Goal: Task Accomplishment & Management: Manage account settings

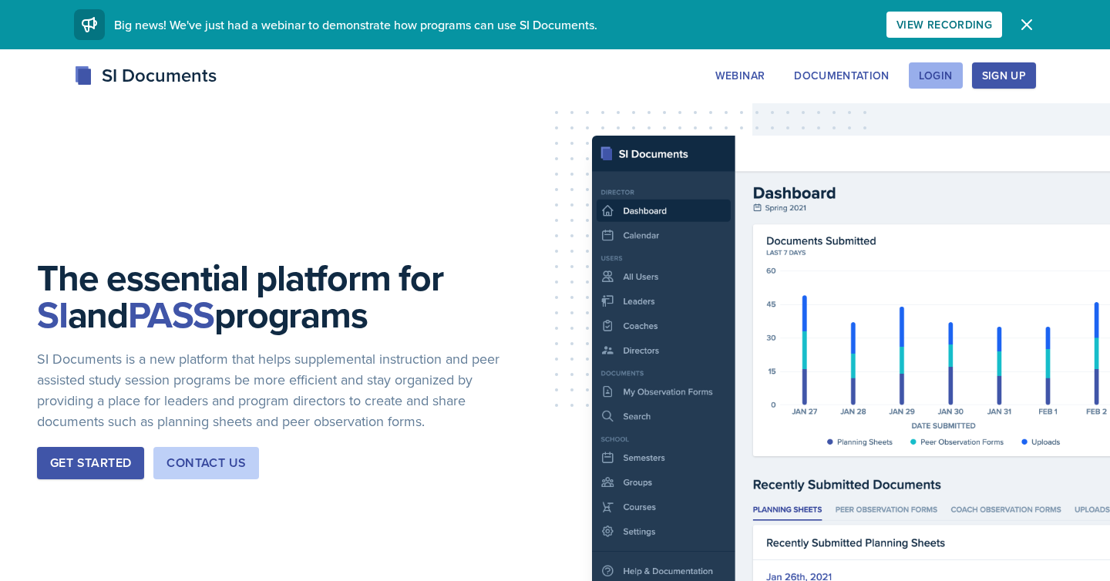
click at [944, 72] on div "Login" at bounding box center [936, 75] width 34 height 12
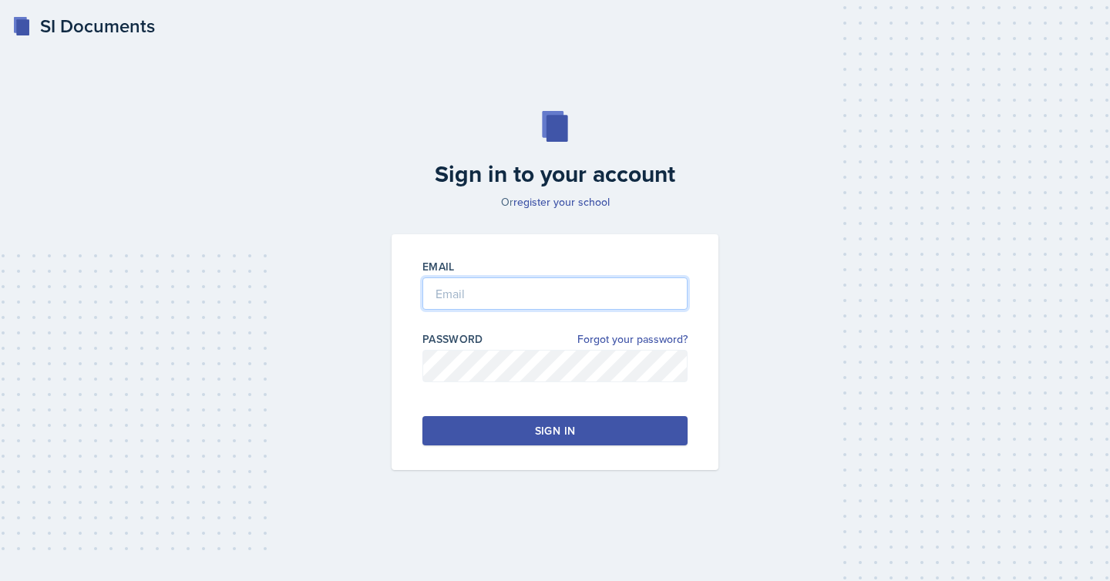
click at [519, 292] on input "email" at bounding box center [554, 294] width 265 height 32
type input "tyang18@students.kennesaw.edu"
click at [495, 443] on button "Sign in" at bounding box center [554, 430] width 265 height 29
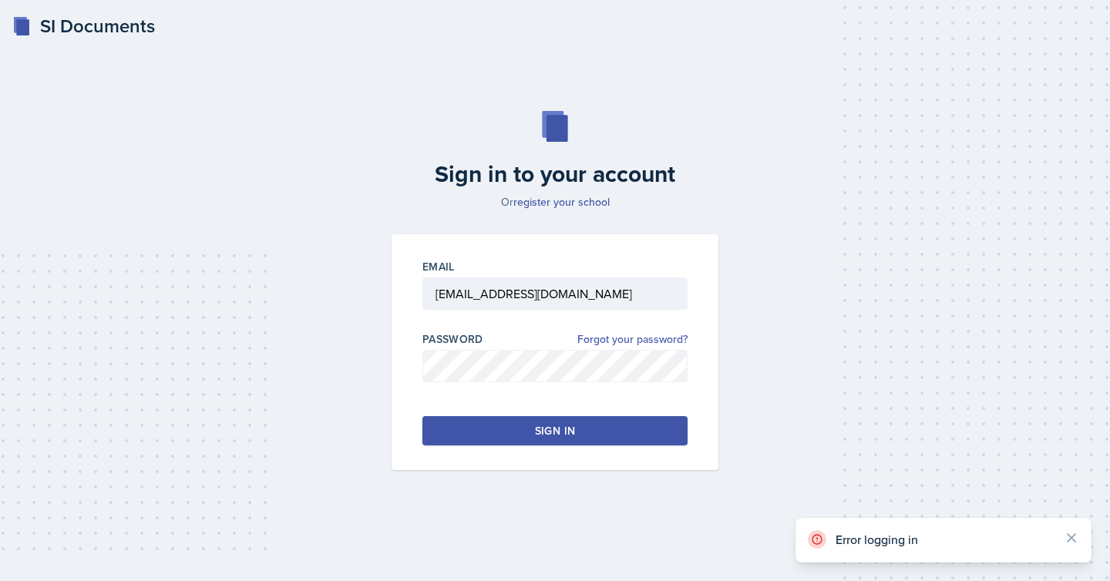
click at [526, 431] on button "Sign in" at bounding box center [554, 430] width 265 height 29
click at [618, 339] on link "Forgot your password?" at bounding box center [632, 339] width 110 height 16
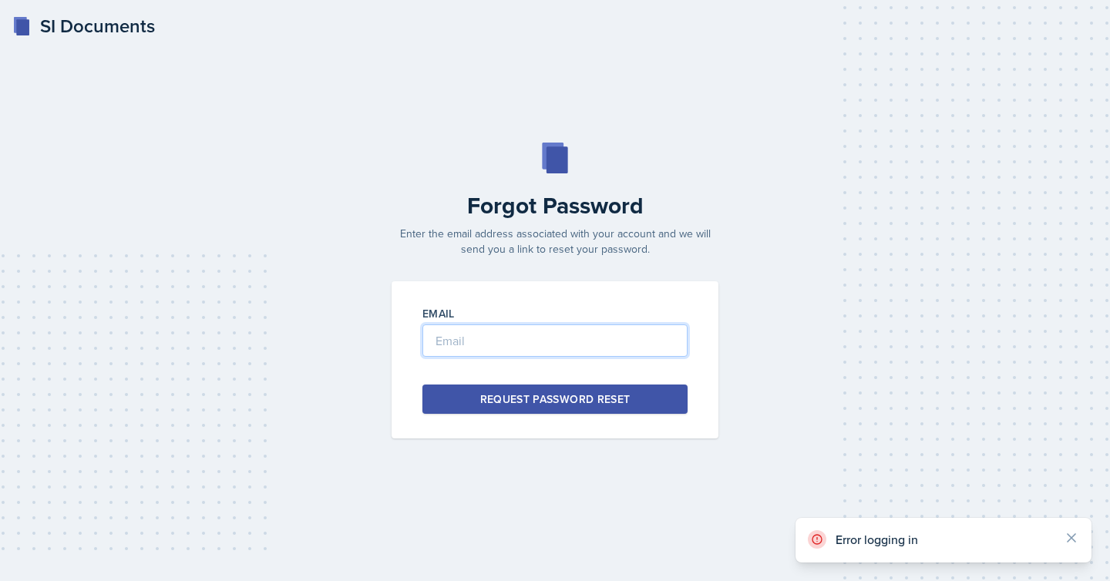
click at [591, 341] on input "email" at bounding box center [554, 341] width 265 height 32
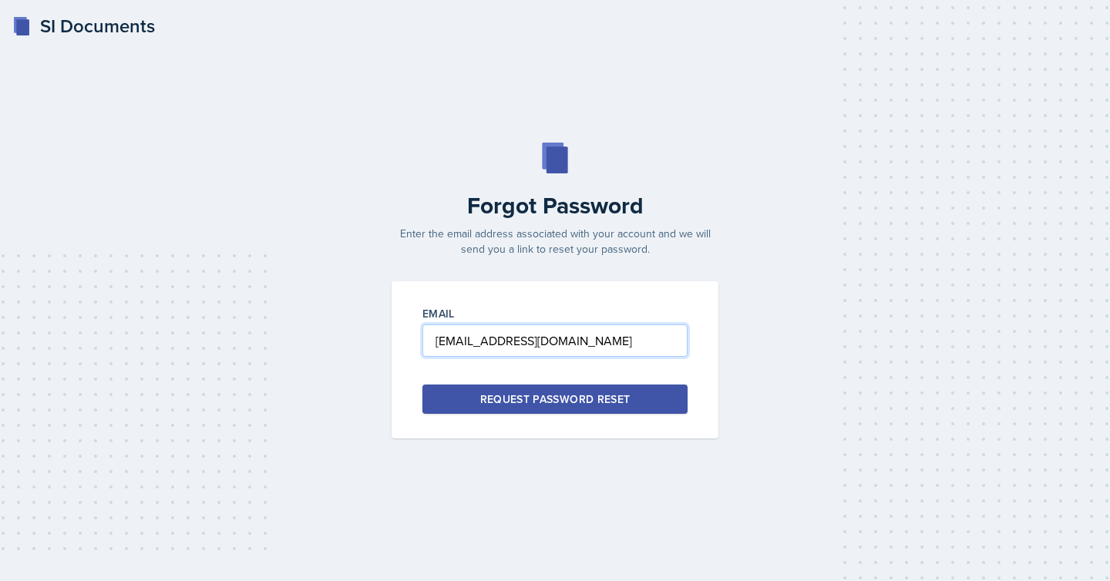
type input "[EMAIL_ADDRESS][DOMAIN_NAME]"
click at [599, 399] on div "Request Password Reset" at bounding box center [555, 399] width 150 height 15
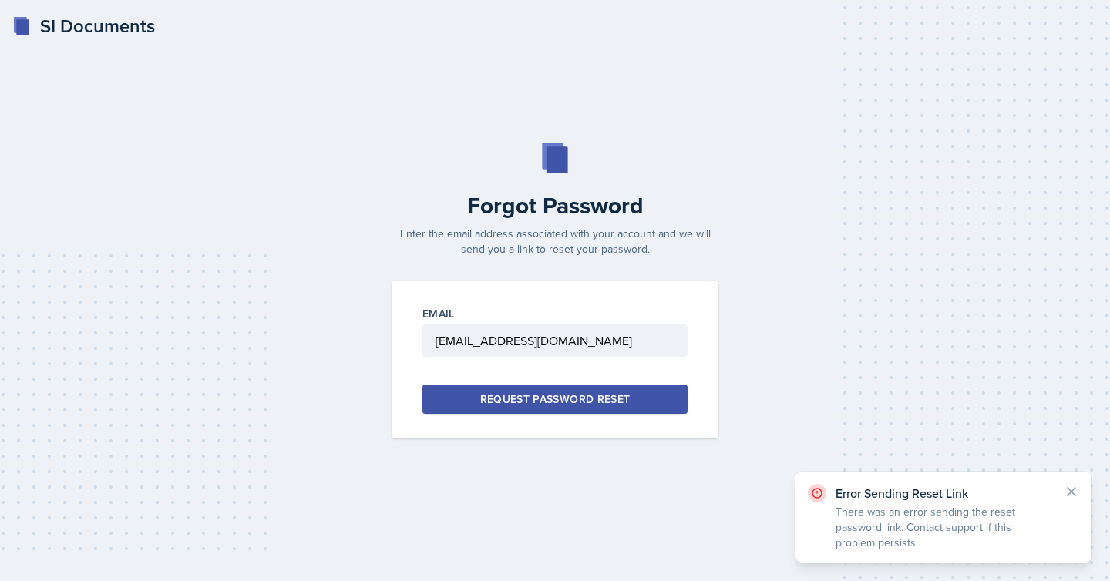
click at [599, 399] on div "Request Password Reset" at bounding box center [555, 399] width 150 height 15
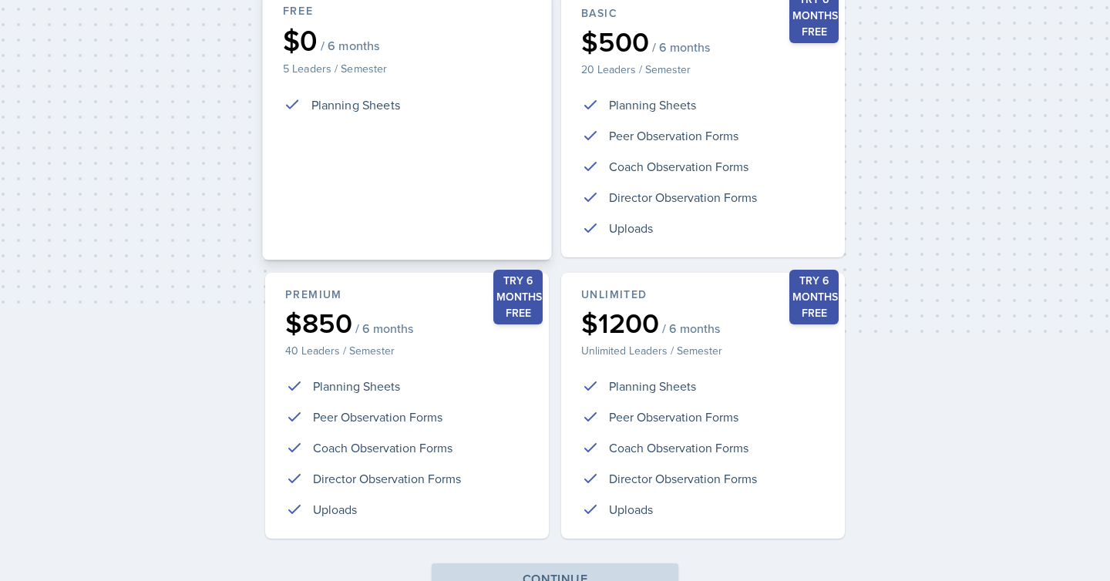
scroll to position [332, 0]
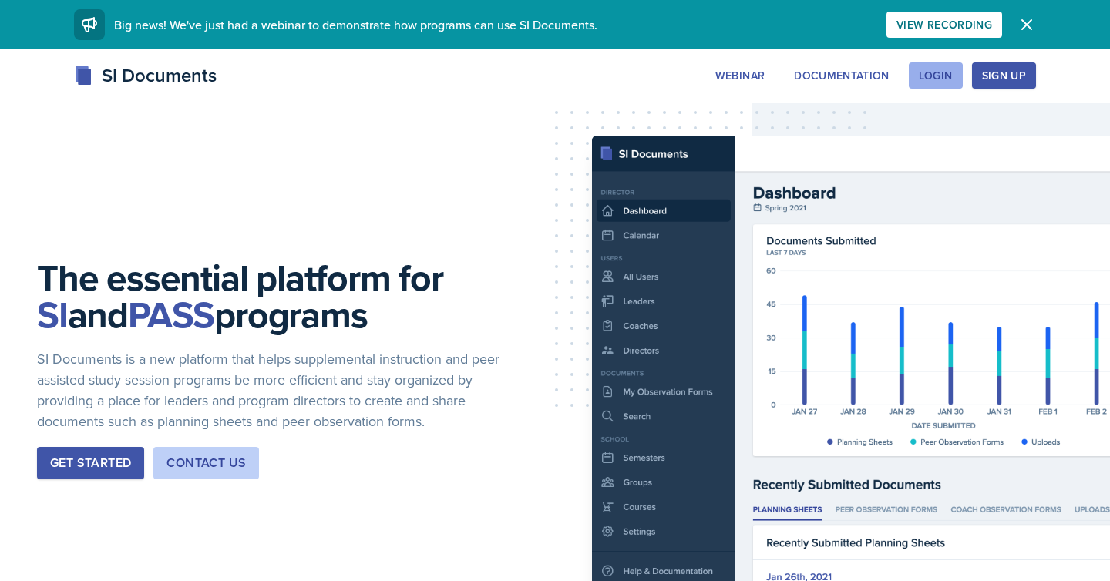
click at [941, 78] on div "Login" at bounding box center [936, 75] width 34 height 12
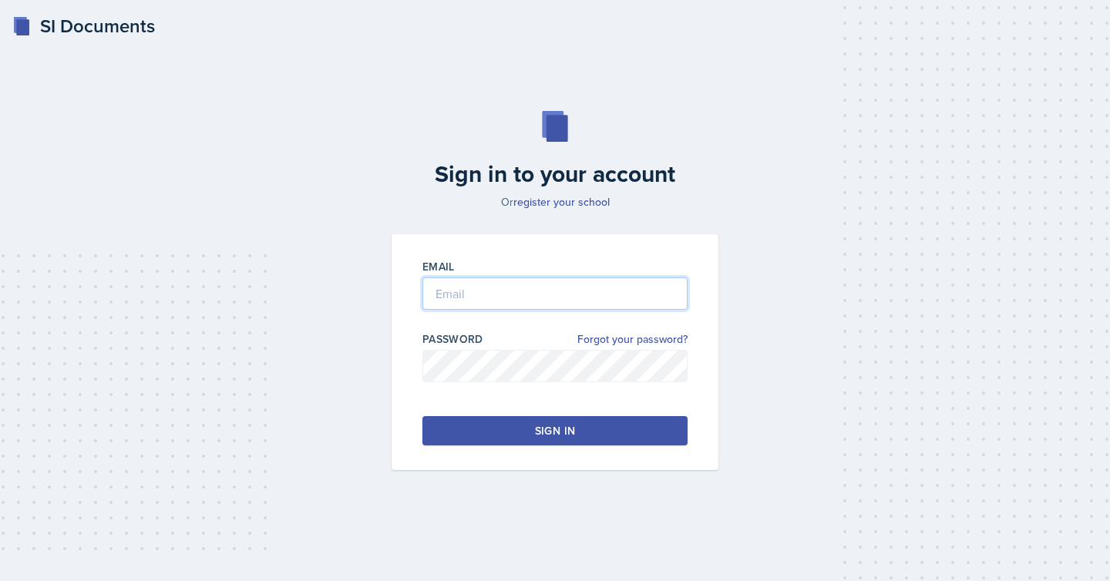
type input "[EMAIL_ADDRESS][DOMAIN_NAME]"
click at [531, 205] on link "register your school" at bounding box center [561, 201] width 96 height 15
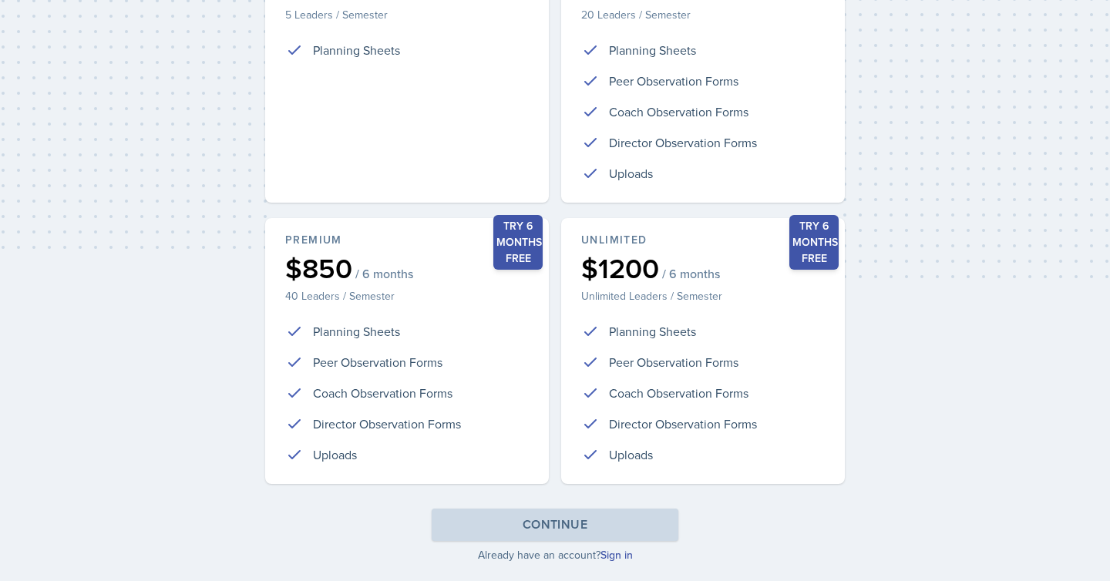
scroll to position [332, 0]
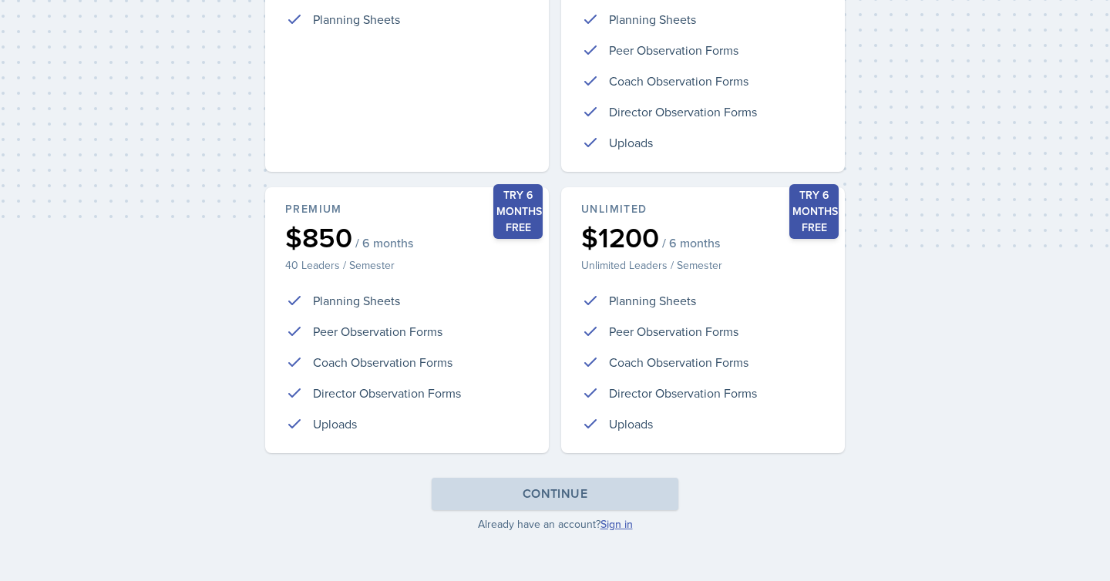
click at [620, 523] on link "Sign in" at bounding box center [616, 523] width 32 height 15
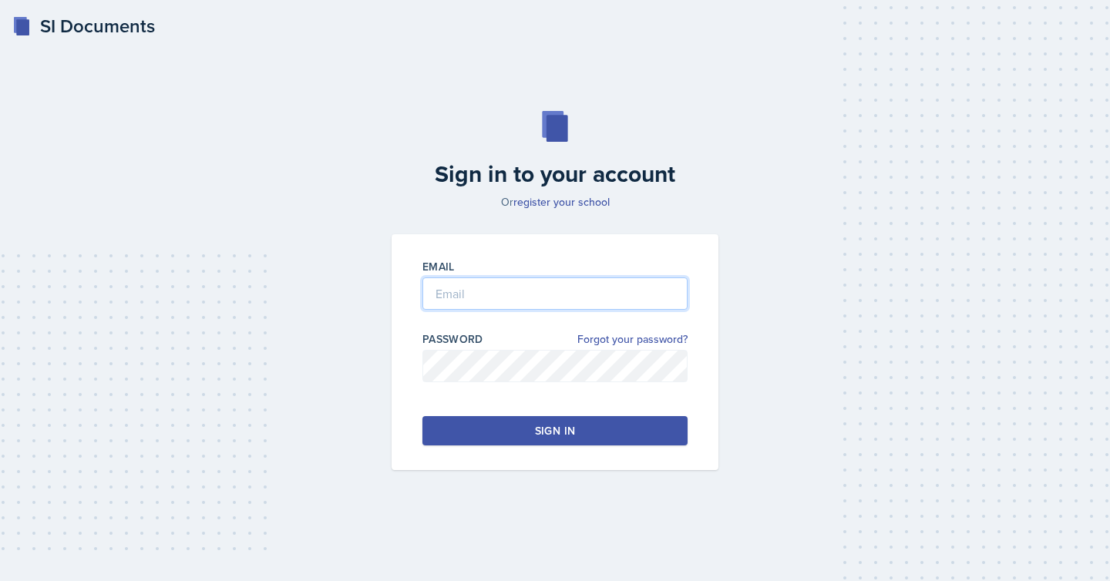
type input "[EMAIL_ADDRESS][DOMAIN_NAME]"
click at [455, 429] on button "Sign in" at bounding box center [554, 430] width 265 height 29
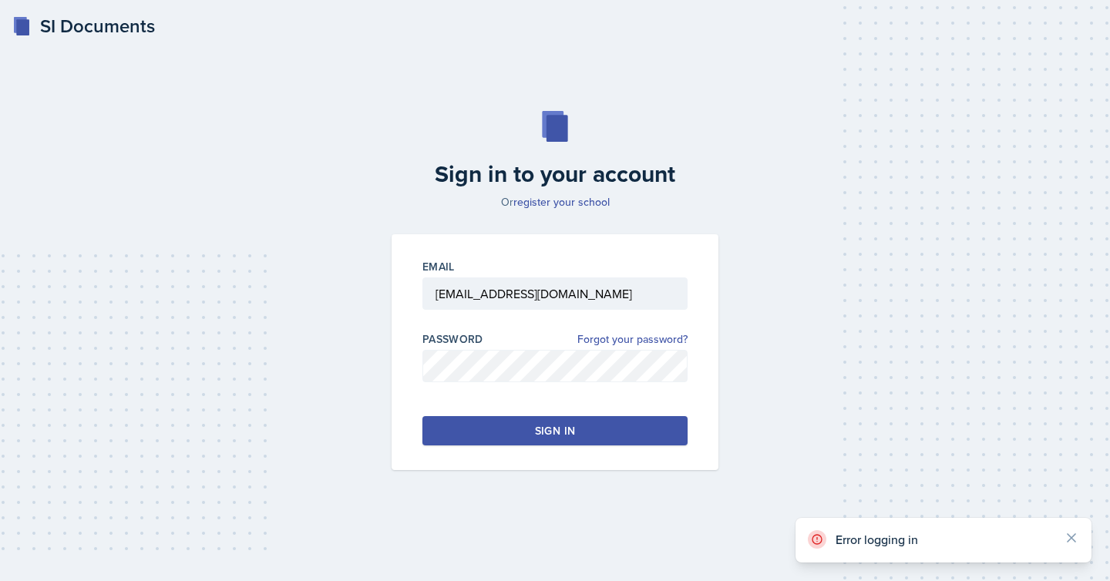
click at [459, 428] on button "Sign in" at bounding box center [554, 430] width 265 height 29
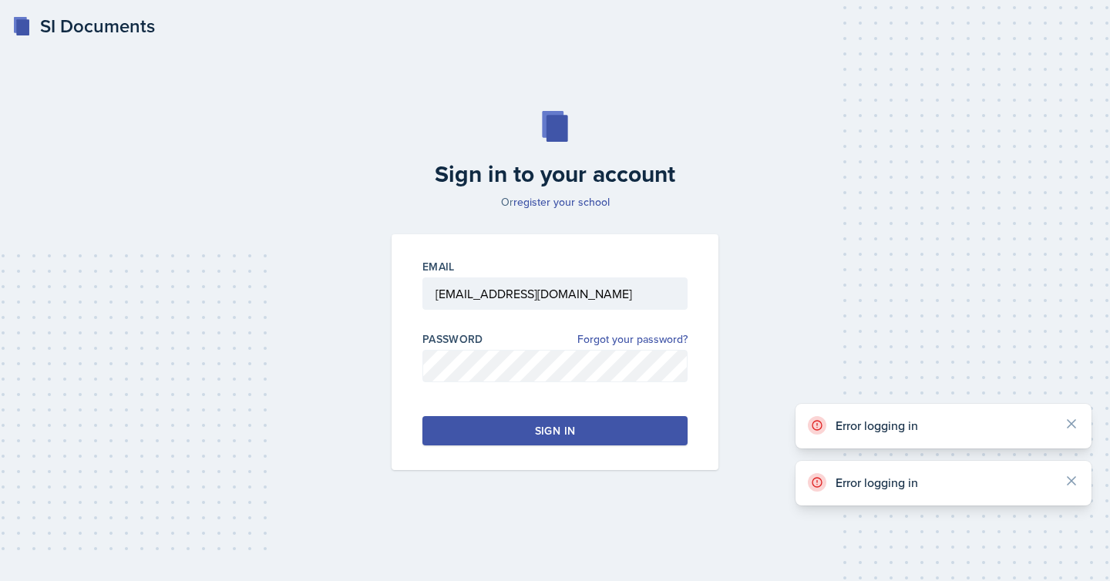
click at [459, 428] on button "Sign in" at bounding box center [554, 430] width 265 height 29
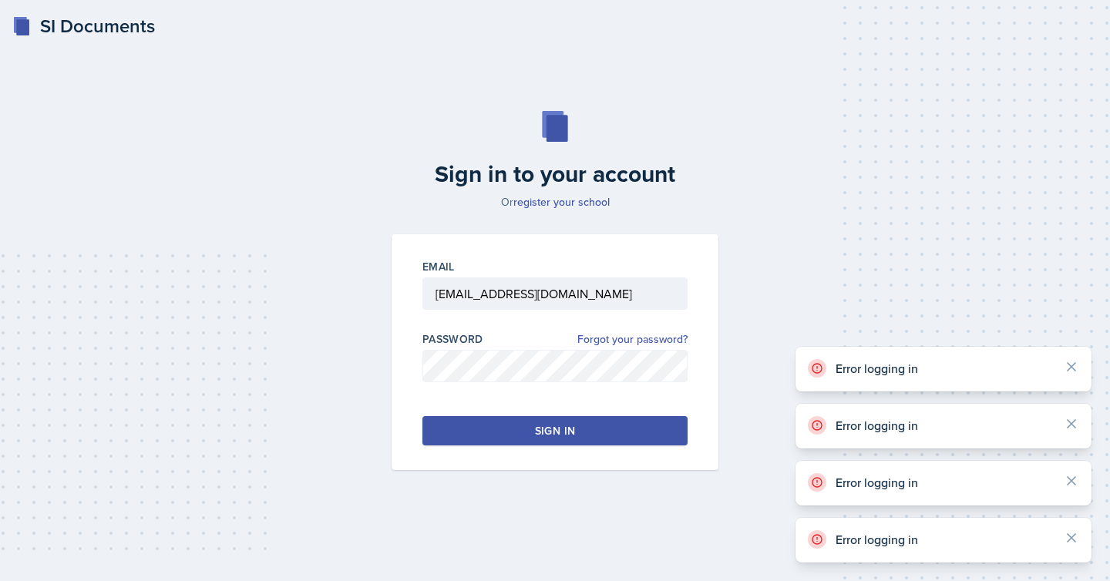
click at [459, 428] on button "Sign in" at bounding box center [554, 430] width 265 height 29
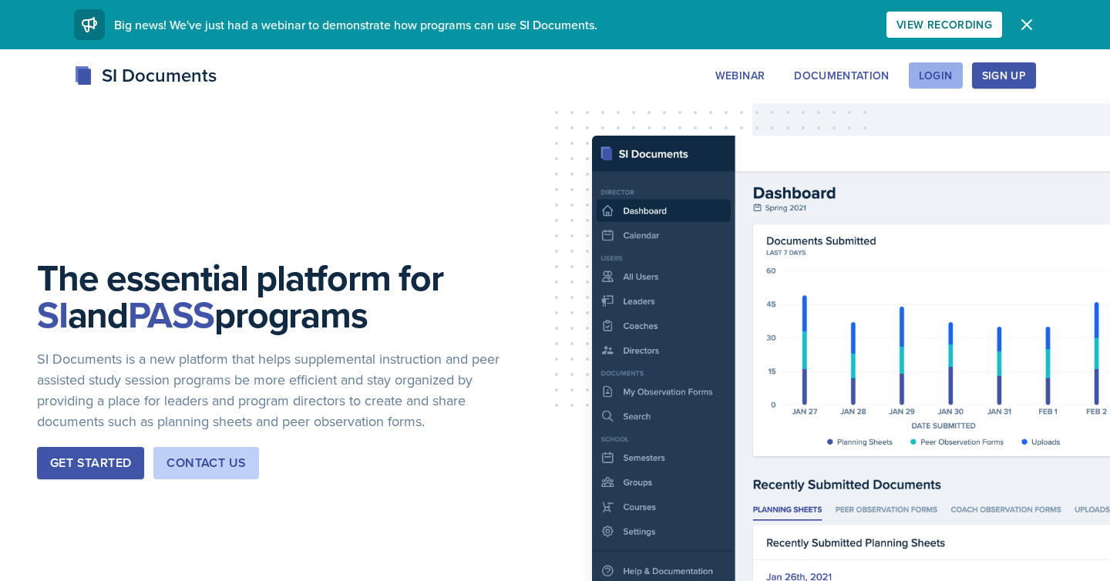
click at [939, 79] on div "Login" at bounding box center [936, 75] width 34 height 12
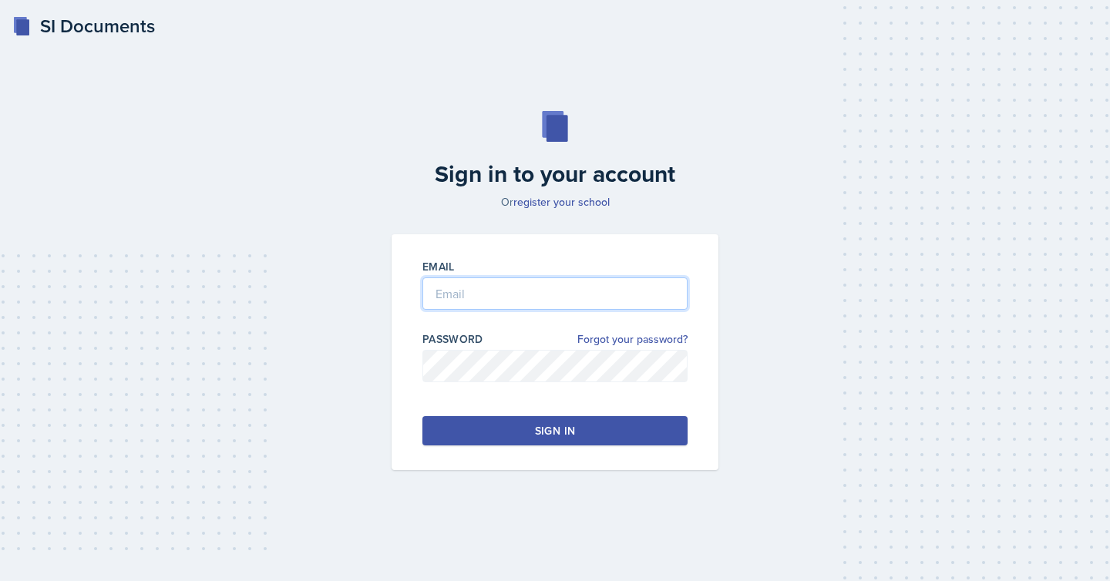
type input "tyang18@students.kennesaw.edu"
click at [641, 335] on link "Forgot your password?" at bounding box center [632, 339] width 110 height 16
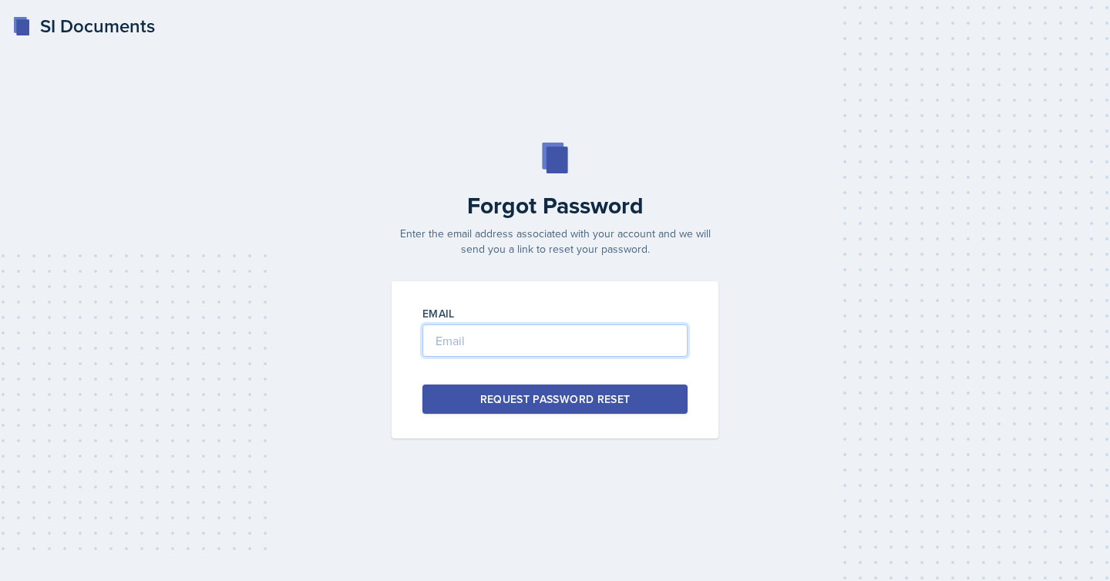
click at [587, 345] on input "email" at bounding box center [554, 341] width 265 height 32
type input "[EMAIL_ADDRESS][DOMAIN_NAME]"
click at [585, 401] on div "Request Password Reset" at bounding box center [555, 399] width 150 height 15
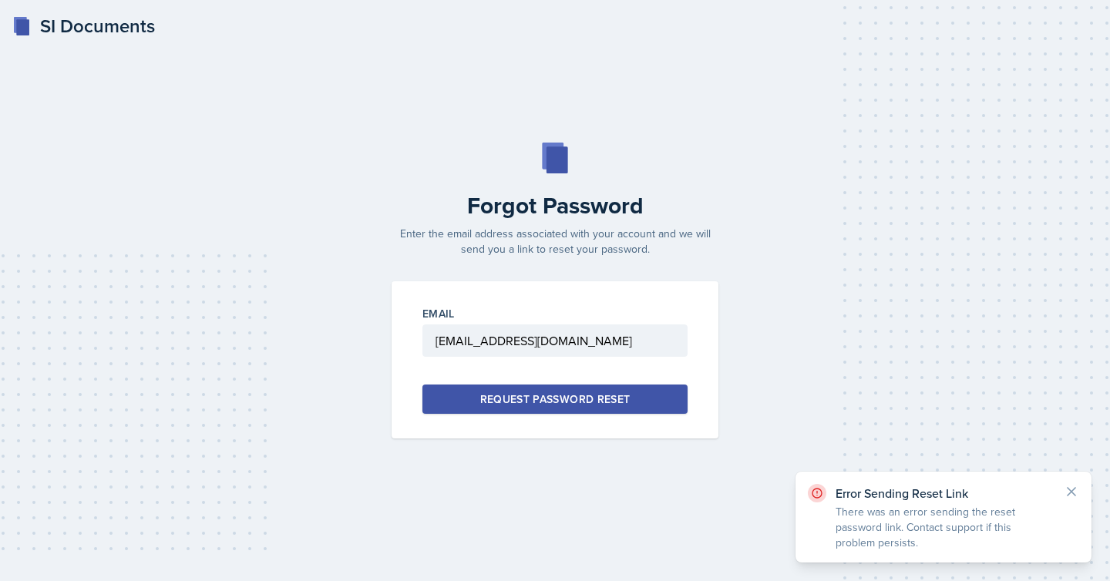
click at [865, 480] on div "Error Sending Reset Link There was an error sending the reset password link. Co…" at bounding box center [944, 517] width 296 height 91
click at [860, 510] on p "There was an error sending the reset password link. Contact support if this pro…" at bounding box center [944, 527] width 216 height 46
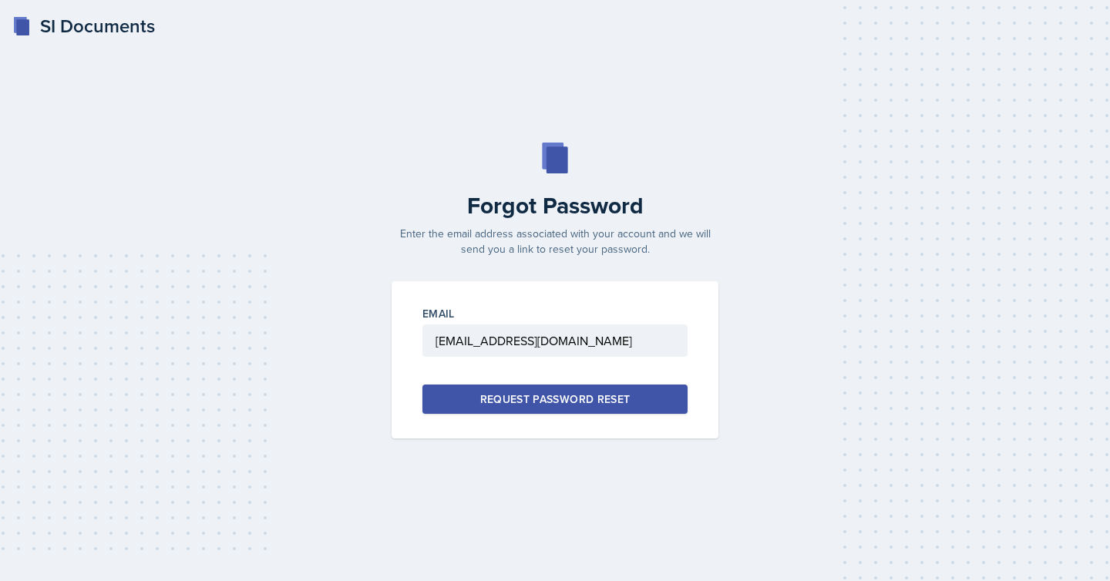
click at [554, 394] on div "Request Password Reset" at bounding box center [555, 399] width 150 height 15
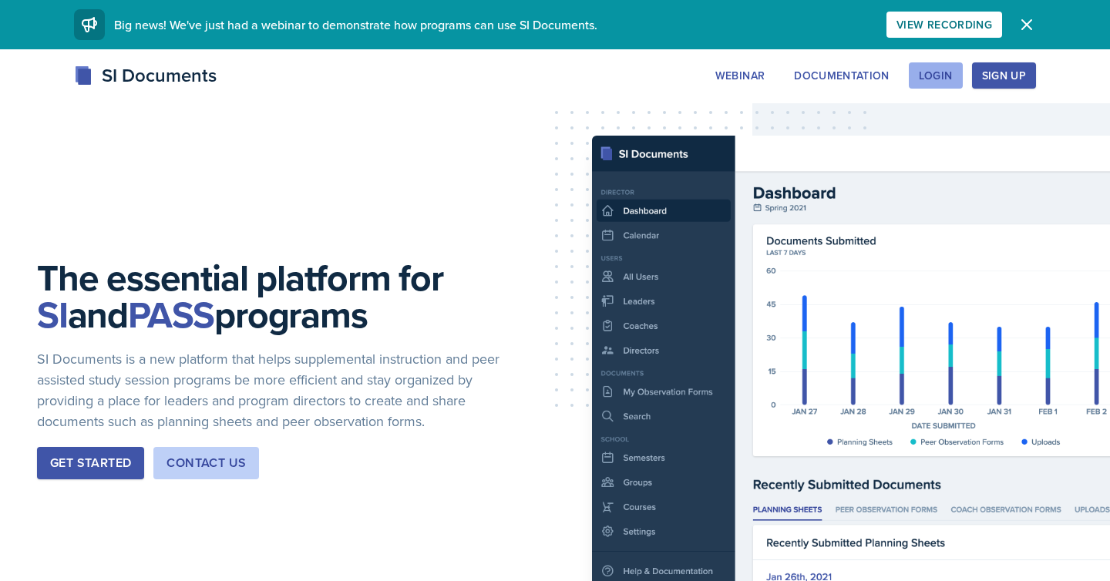
click at [932, 76] on div "Login" at bounding box center [936, 75] width 34 height 12
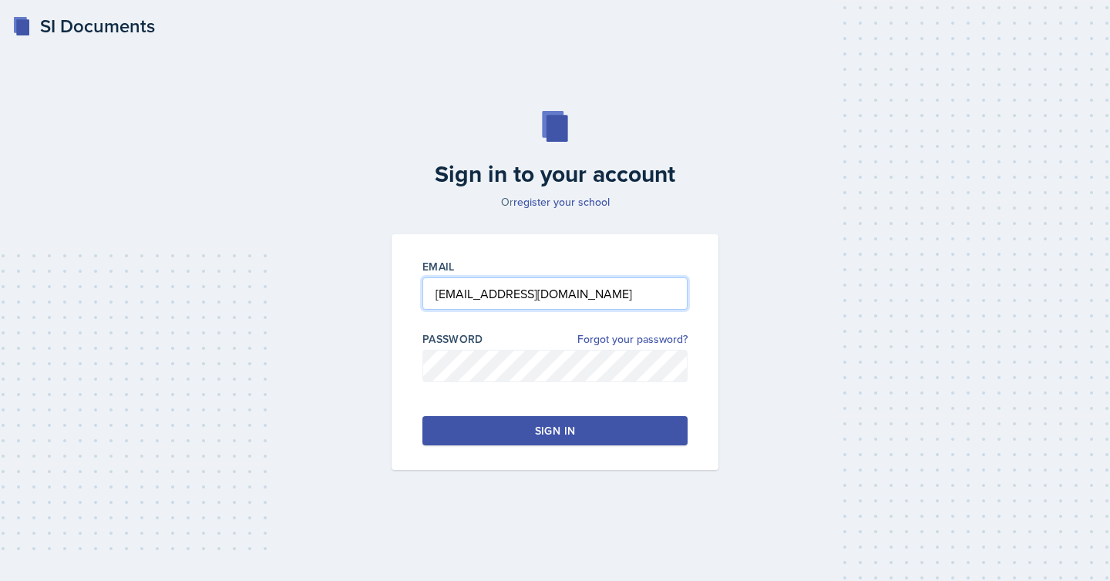
click at [516, 299] on input "[EMAIL_ADDRESS][DOMAIN_NAME]" at bounding box center [554, 294] width 265 height 32
click at [517, 298] on input "[EMAIL_ADDRESS][DOMAIN_NAME]" at bounding box center [554, 294] width 265 height 32
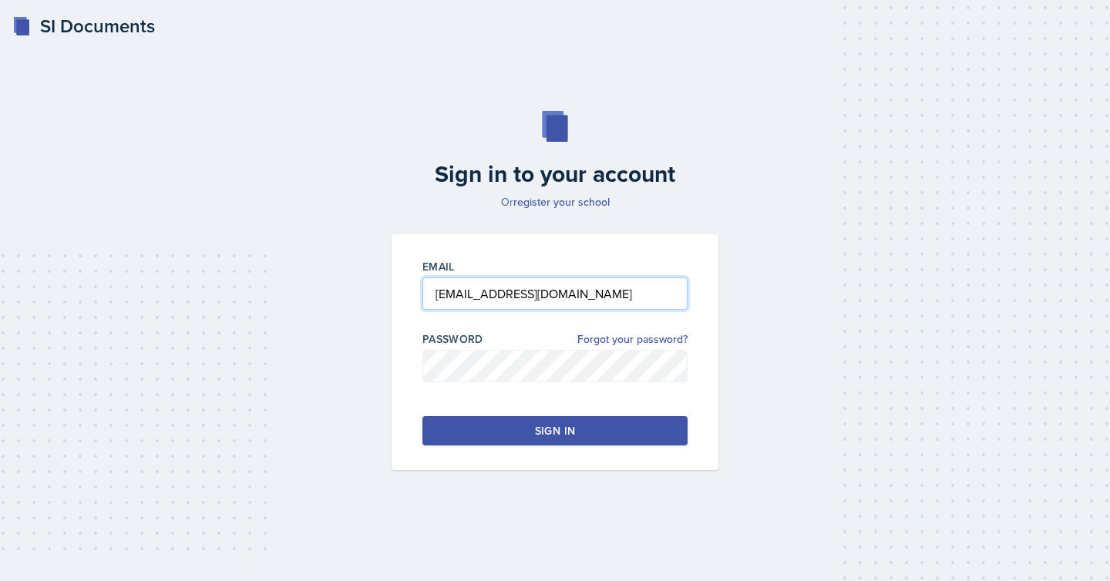
click at [517, 294] on input "[EMAIL_ADDRESS][DOMAIN_NAME]" at bounding box center [554, 294] width 265 height 32
type input "[EMAIL_ADDRESS][DOMAIN_NAME]"
